Goal: Find specific page/section: Find specific page/section

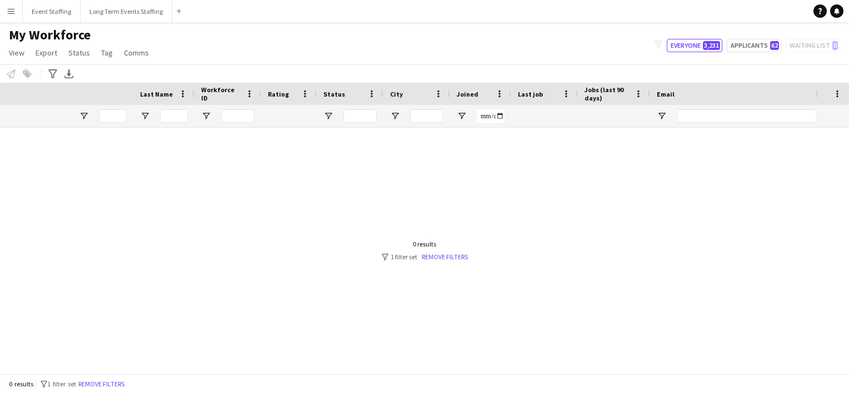
scroll to position [0, 248]
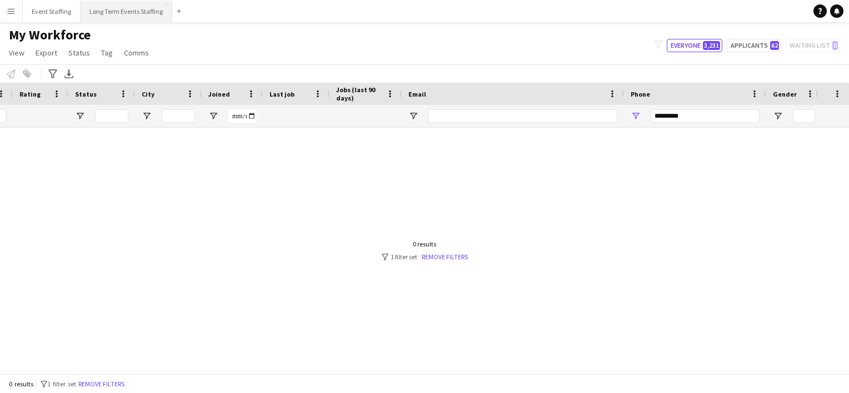
click at [114, 8] on button "Long Term Events Staffing Close" at bounding box center [127, 12] width 92 height 22
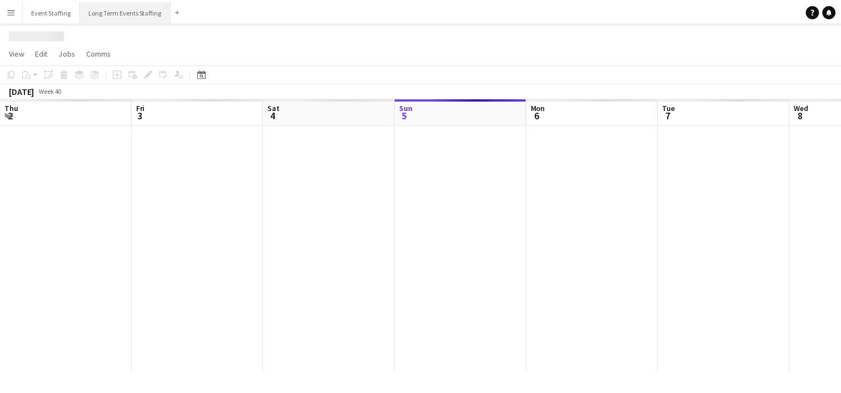
scroll to position [0, 266]
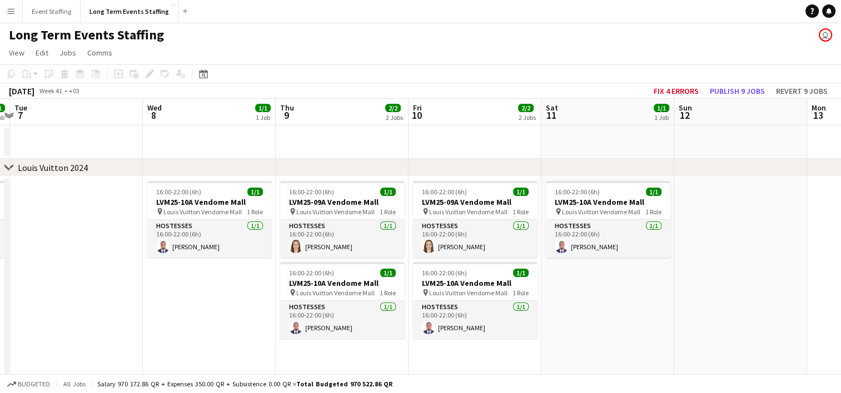
drag, startPoint x: 485, startPoint y: 315, endPoint x: 89, endPoint y: 211, distance: 408.9
click at [89, 211] on app-calendar-viewport "Sat 4 2/2 2 Jobs Sun 5 1/1 1 Job Mon 6 1/1 1 Job Tue 7 Wed 8 1/1 1 Job Thu 9 2/…" at bounding box center [420, 317] width 841 height 437
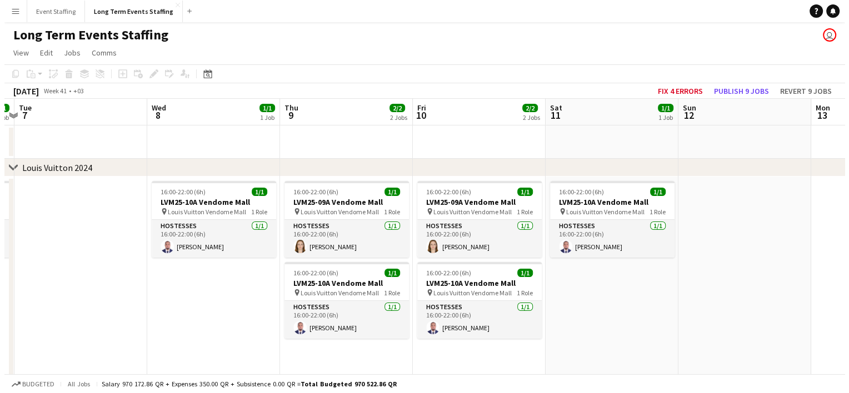
scroll to position [0, 396]
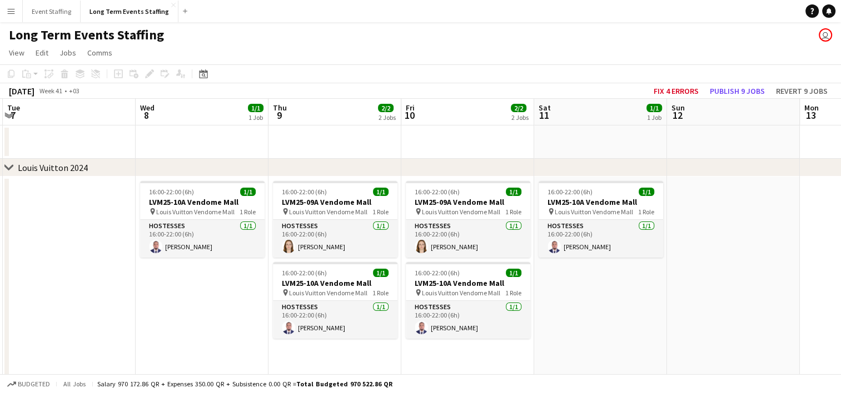
click at [12, 9] on app-icon "Menu" at bounding box center [11, 11] width 9 height 9
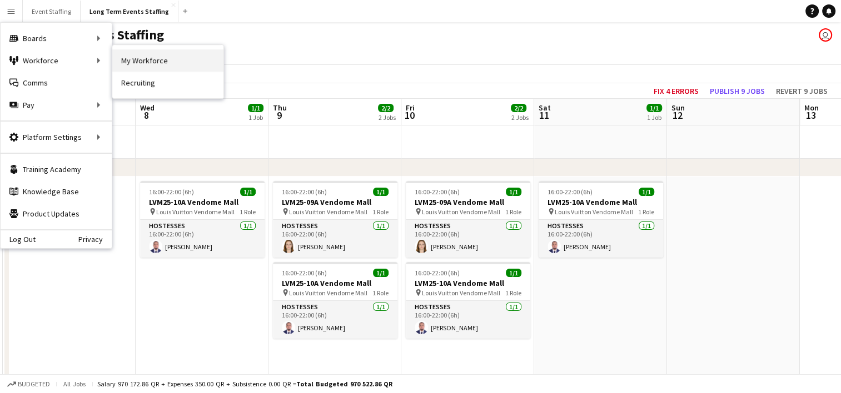
click at [140, 67] on link "My Workforce" at bounding box center [167, 60] width 111 height 22
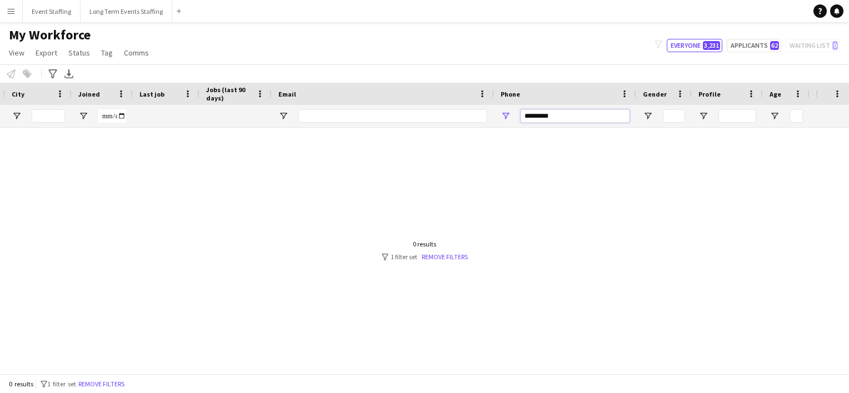
drag, startPoint x: 554, startPoint y: 114, endPoint x: 369, endPoint y: 118, distance: 185.1
click at [369, 118] on div at bounding box center [305, 116] width 1366 height 22
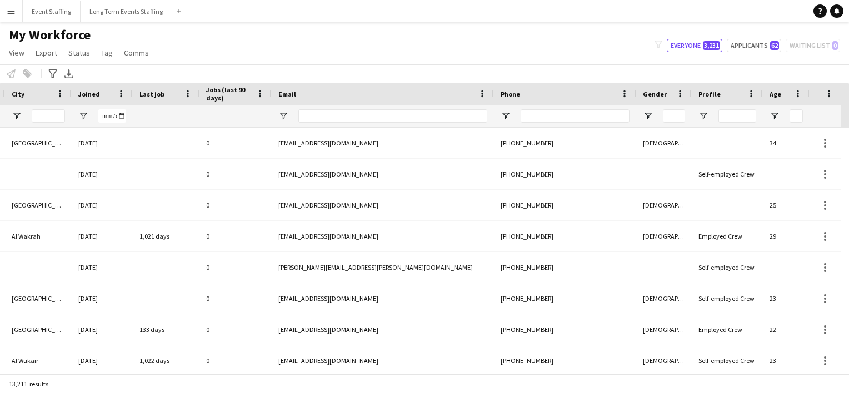
click at [12, 9] on app-icon "Menu" at bounding box center [11, 11] width 9 height 9
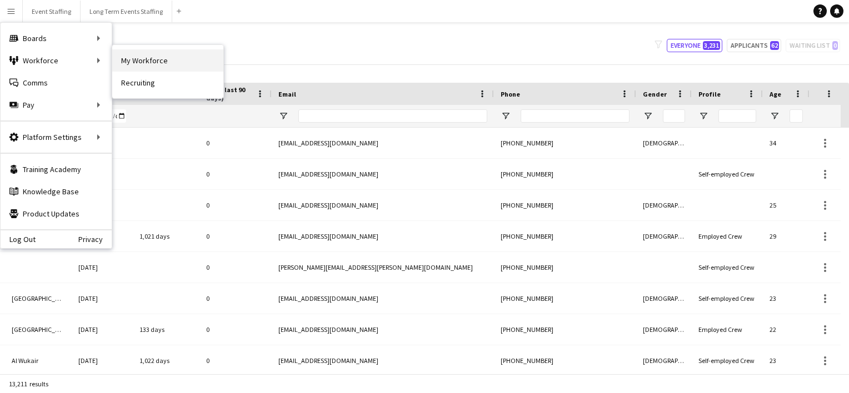
click at [141, 64] on link "My Workforce" at bounding box center [167, 60] width 111 height 22
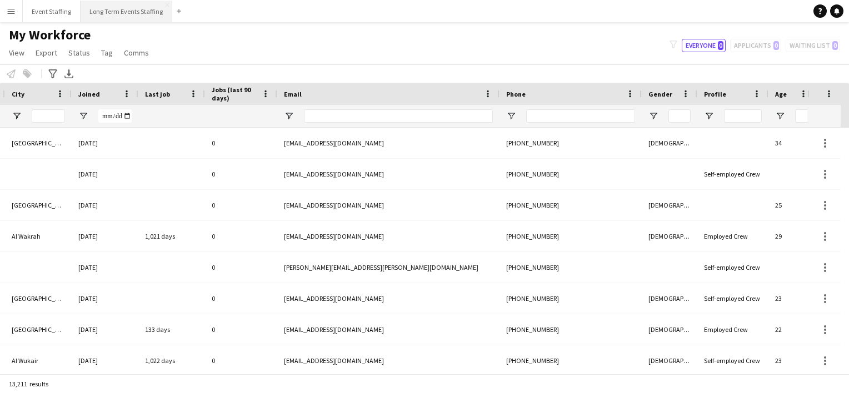
click at [144, 6] on button "Long Term Events Staffing Close" at bounding box center [127, 12] width 92 height 22
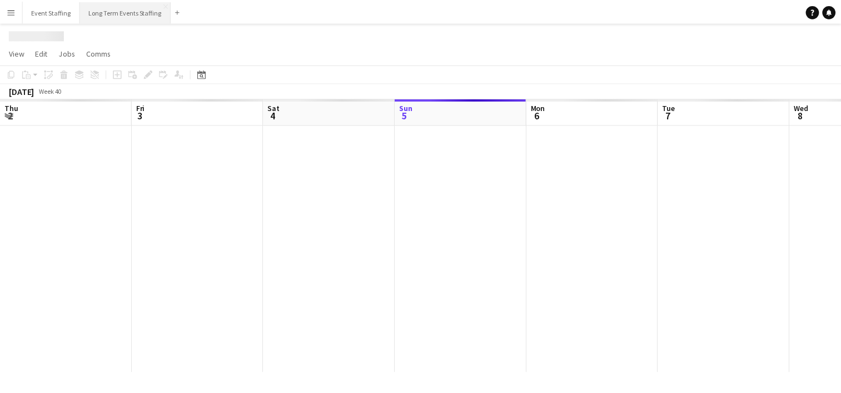
scroll to position [0, 266]
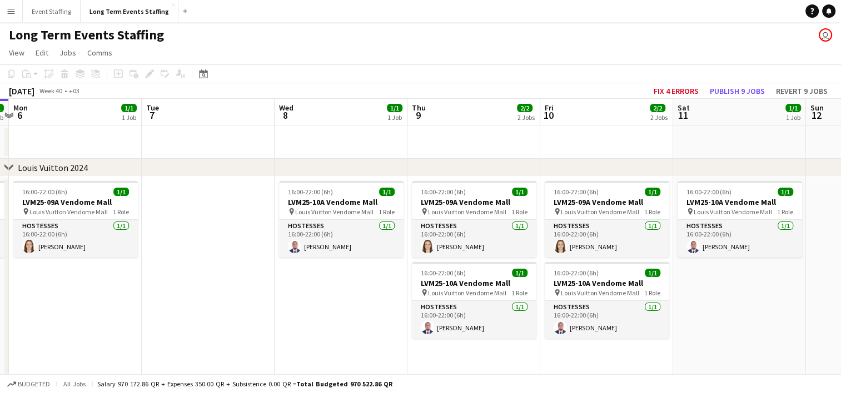
drag, startPoint x: 432, startPoint y: 327, endPoint x: 171, endPoint y: 278, distance: 265.3
click at [171, 278] on app-calendar-viewport "Thu 2 2/2 2 Jobs Fri 3 2/2 2 Jobs Sat 4 2/2 2 Jobs Sun 5 1/1 1 Job Mon 6 1/1 1 …" at bounding box center [420, 317] width 841 height 437
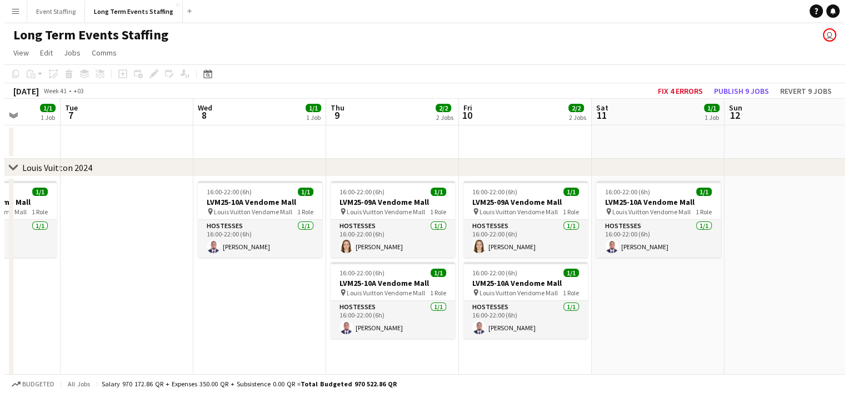
scroll to position [0, 352]
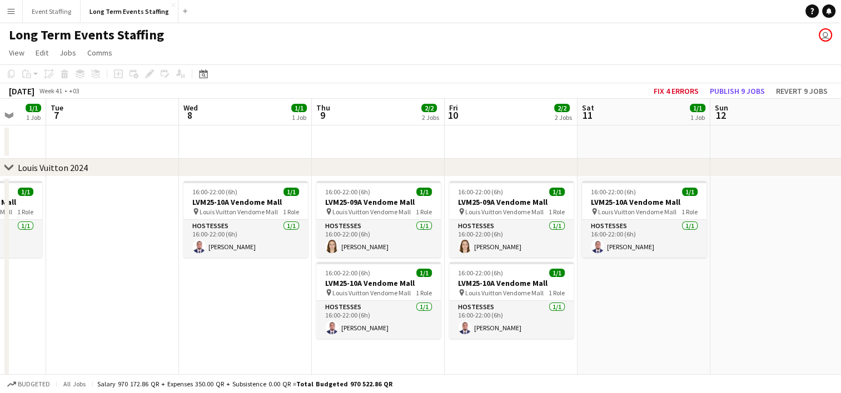
drag, startPoint x: 711, startPoint y: 298, endPoint x: 619, endPoint y: 256, distance: 100.9
click at [619, 256] on app-calendar-viewport "Sat 4 2/2 2 Jobs Sun 5 1/1 1 Job Mon 6 1/1 1 Job Tue 7 Wed 8 1/1 1 Job Thu 9 2/…" at bounding box center [420, 317] width 841 height 437
click at [49, 7] on button "Event Staffing Close" at bounding box center [52, 12] width 58 height 22
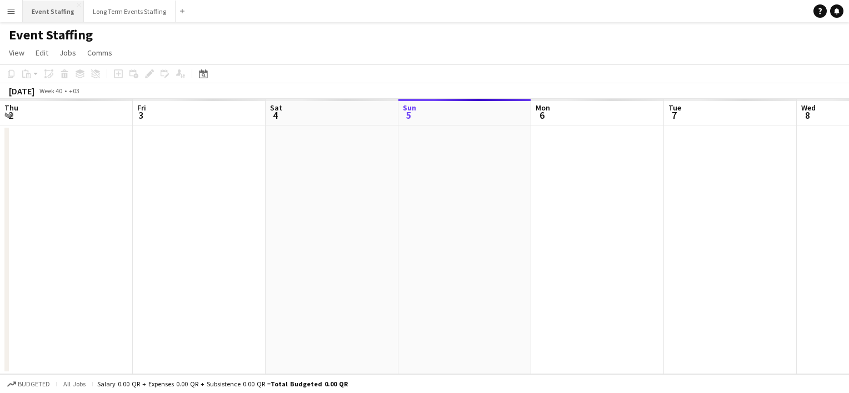
scroll to position [0, 266]
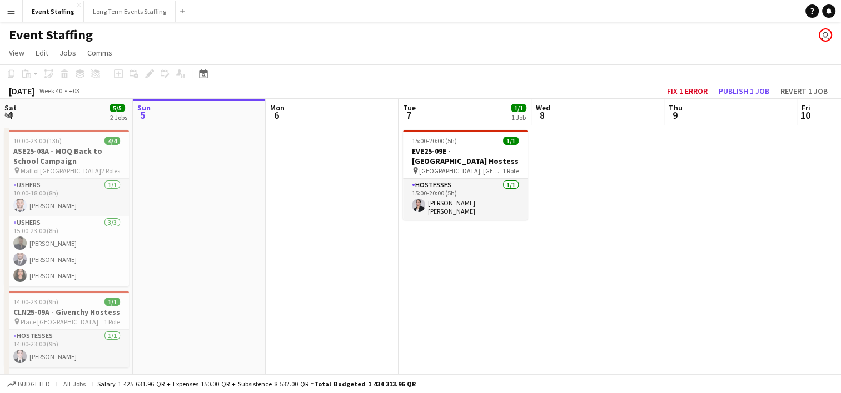
click at [9, 11] on app-icon "Menu" at bounding box center [11, 11] width 9 height 9
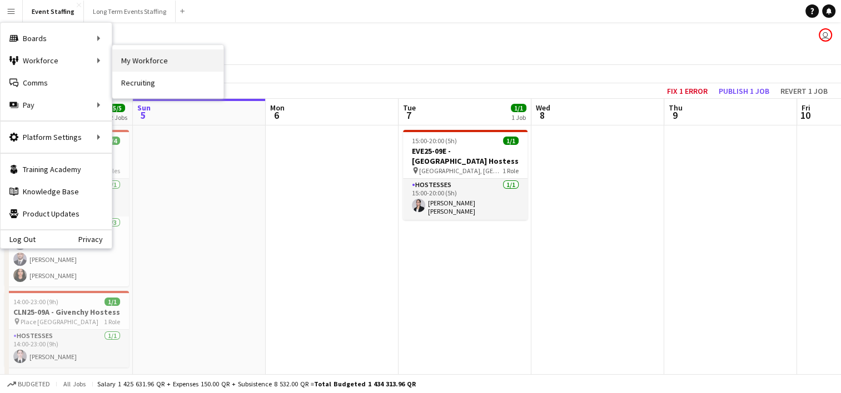
click at [148, 58] on link "My Workforce" at bounding box center [167, 60] width 111 height 22
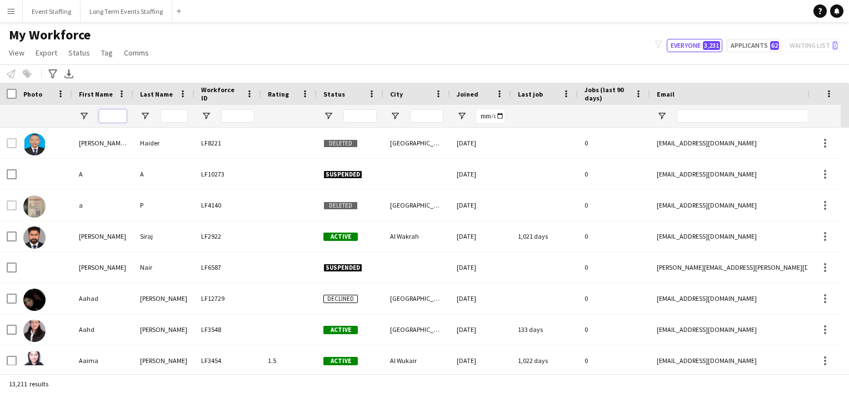
click at [107, 116] on input "First Name Filter Input" at bounding box center [113, 115] width 28 height 13
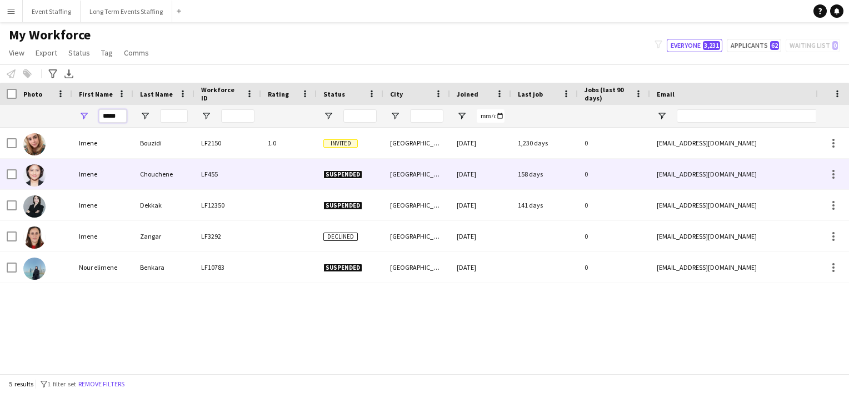
type input "*****"
click at [96, 177] on div "Imene" at bounding box center [102, 174] width 61 height 31
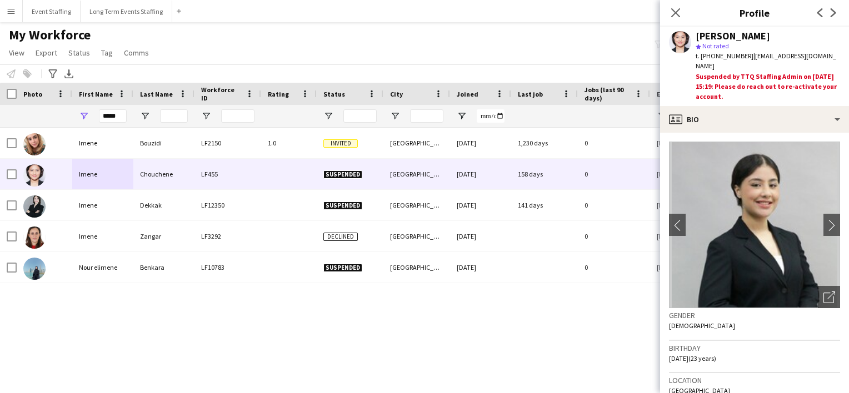
drag, startPoint x: 127, startPoint y: 118, endPoint x: 100, endPoint y: 113, distance: 27.1
click at [100, 113] on div "*****" at bounding box center [102, 116] width 61 height 22
click at [118, 117] on input "*****" at bounding box center [113, 115] width 28 height 13
drag, startPoint x: 122, startPoint y: 118, endPoint x: 14, endPoint y: 78, distance: 115.0
click at [14, 78] on main "My Workforce View Views Default view New view Update view Delete view Edit name…" at bounding box center [424, 200] width 849 height 356
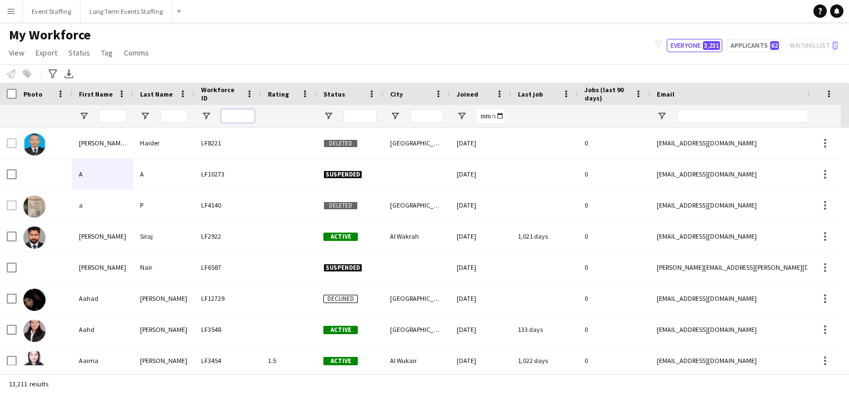
click at [233, 122] on input "Workforce ID Filter Input" at bounding box center [237, 115] width 33 height 13
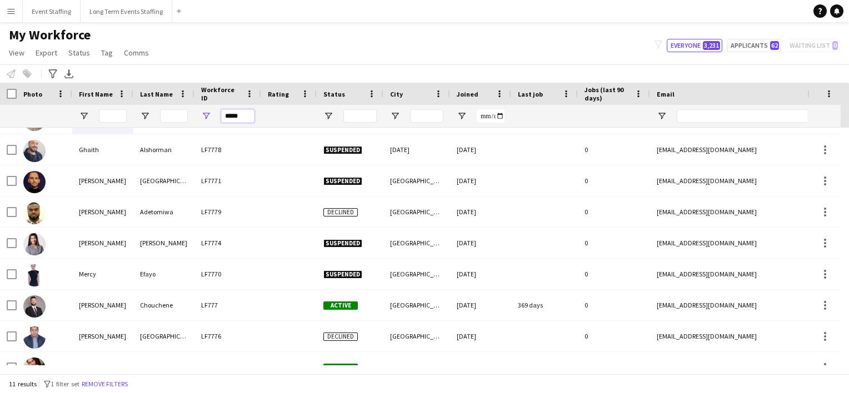
scroll to position [64, 0]
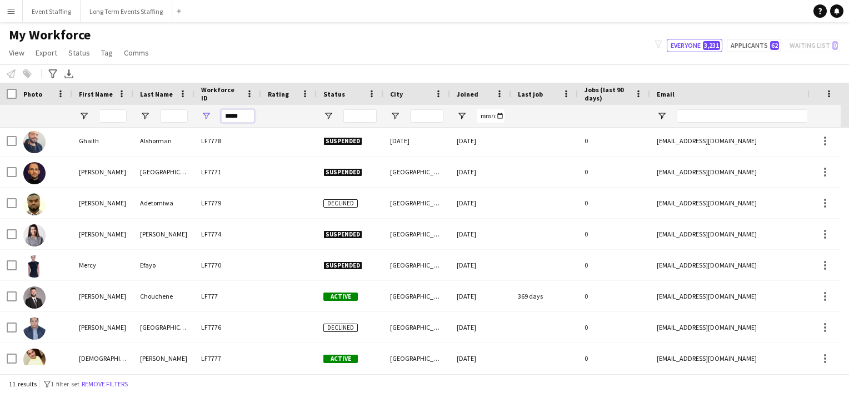
type input "*****"
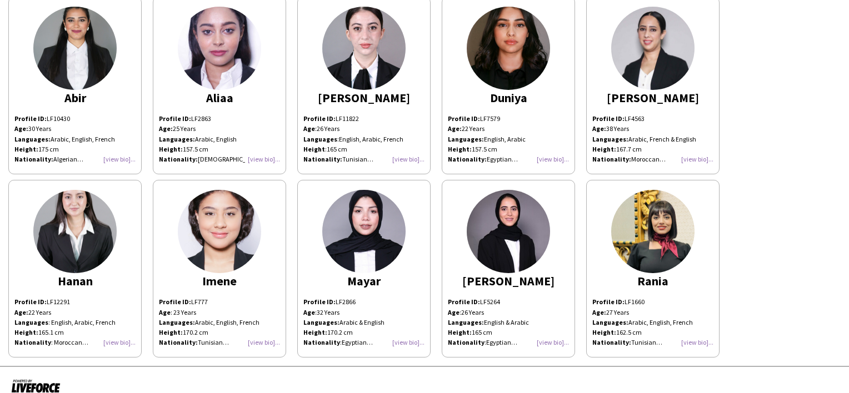
scroll to position [64, 0]
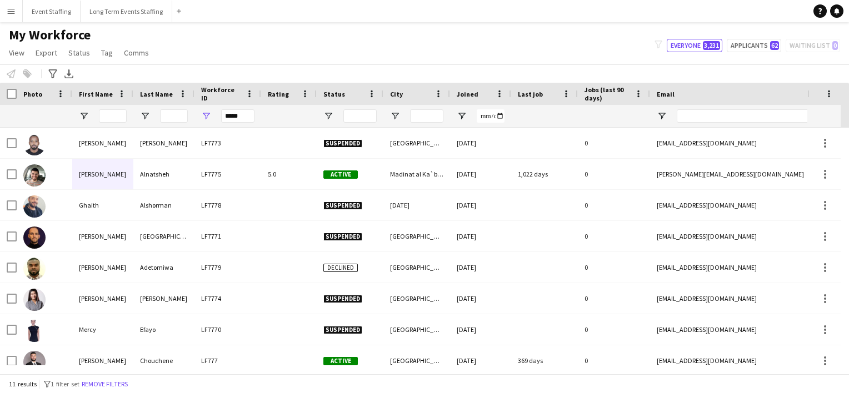
scroll to position [64, 0]
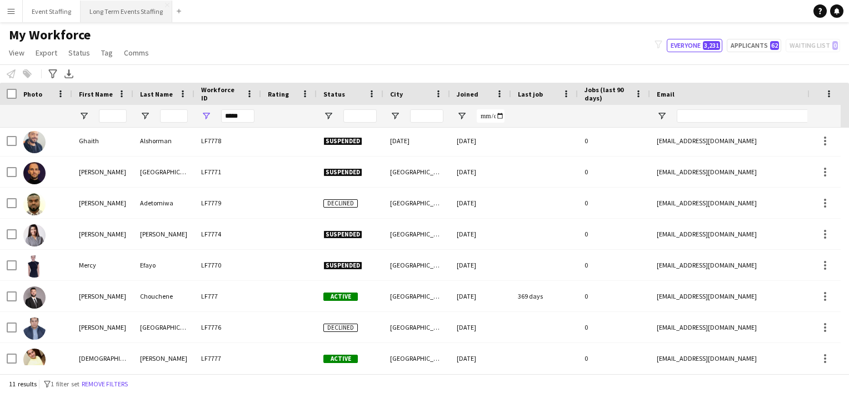
click at [135, 16] on button "Long Term Events Staffing Close" at bounding box center [127, 12] width 92 height 22
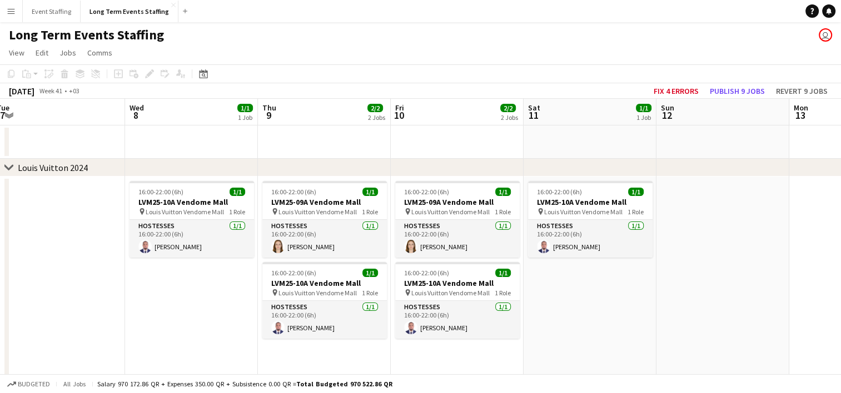
scroll to position [0, 391]
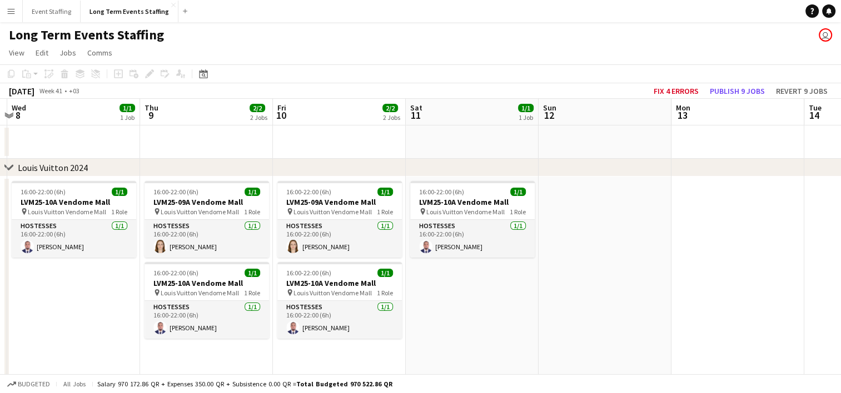
drag, startPoint x: 541, startPoint y: 333, endPoint x: 0, endPoint y: 202, distance: 556.4
click at [0, 202] on html "Menu Boards Boards Boards All jobs Status Workforce Workforce My Workforce Recr…" at bounding box center [420, 277] width 841 height 555
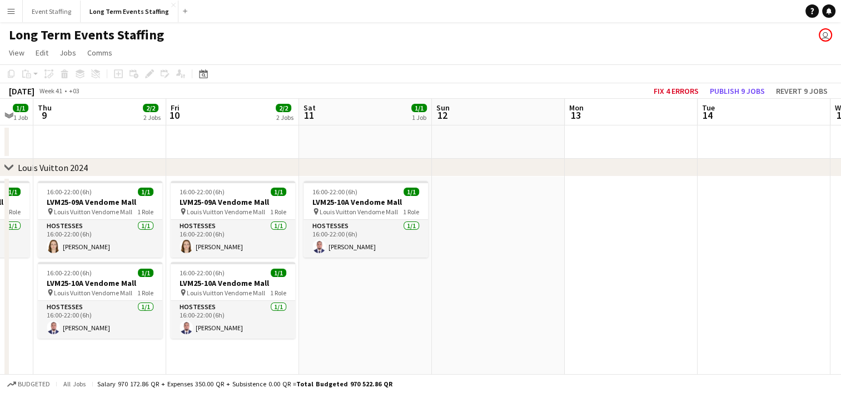
drag, startPoint x: 449, startPoint y: 306, endPoint x: 320, endPoint y: 268, distance: 134.5
click at [320, 268] on app-calendar-viewport "Sun 5 1/1 1 Job Mon 6 1/1 1 Job Tue 7 Wed 8 1/1 1 Job Thu 9 2/2 2 Jobs Fri 10 2…" at bounding box center [420, 317] width 841 height 437
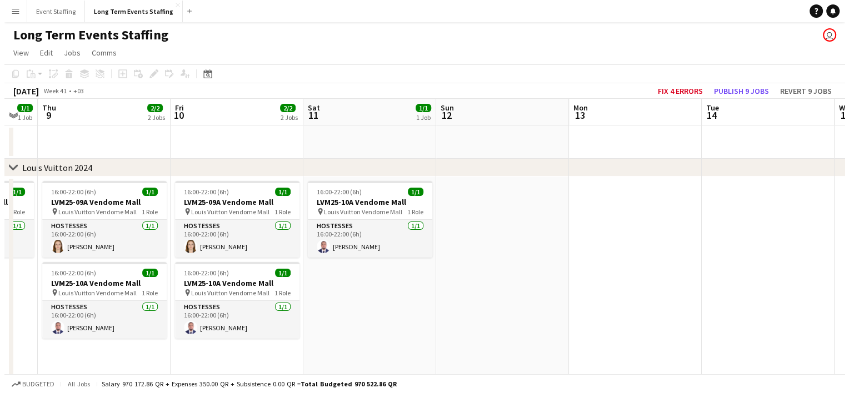
scroll to position [0, 520]
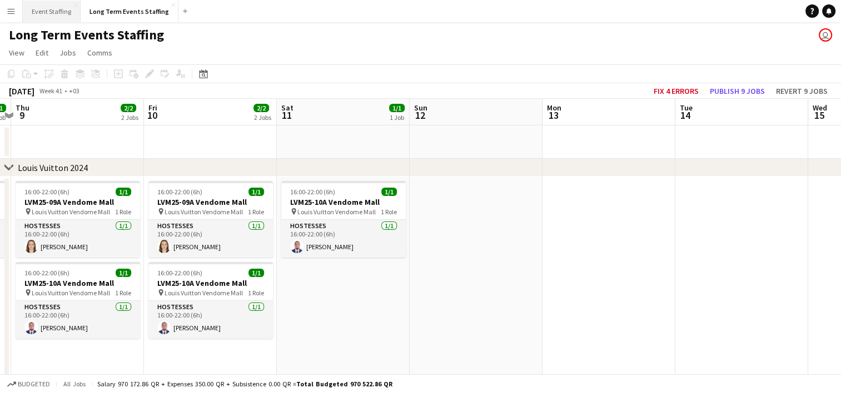
click at [37, 11] on button "Event Staffing Close" at bounding box center [52, 12] width 58 height 22
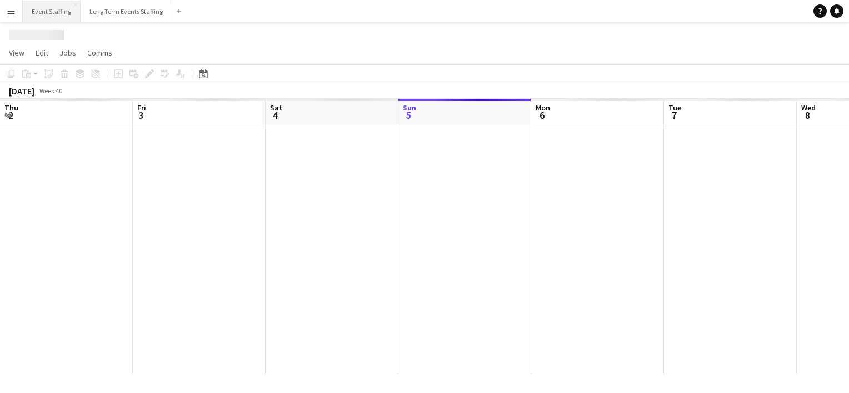
scroll to position [0, 266]
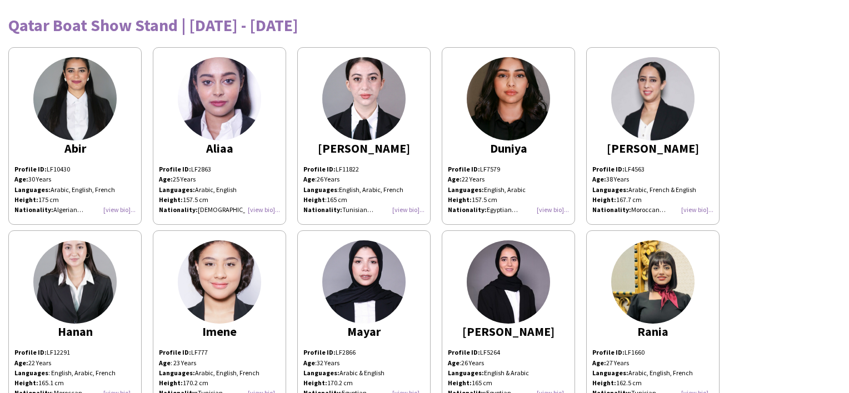
scroll to position [64, 0]
